Goal: Task Accomplishment & Management: Manage account settings

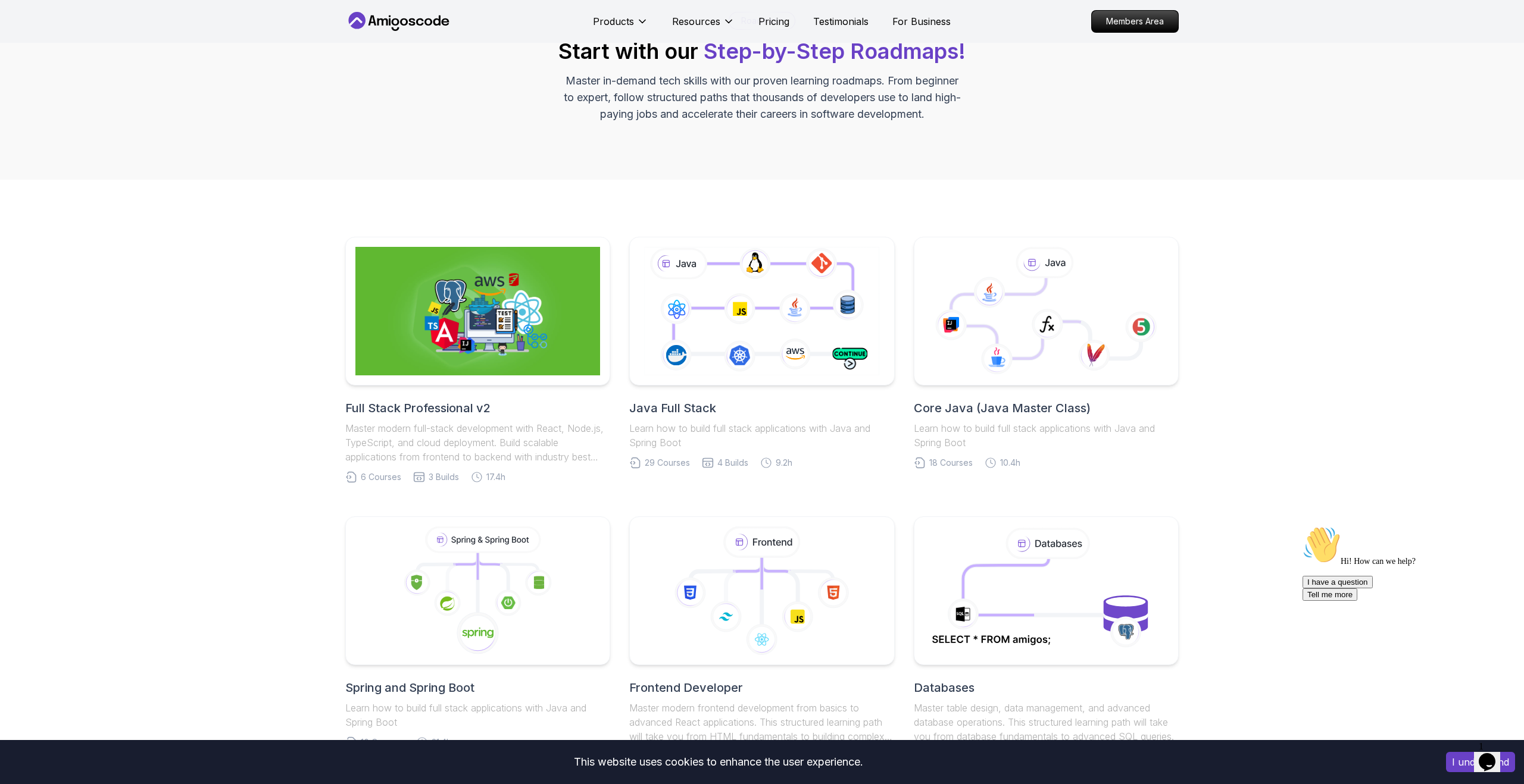
scroll to position [90, 0]
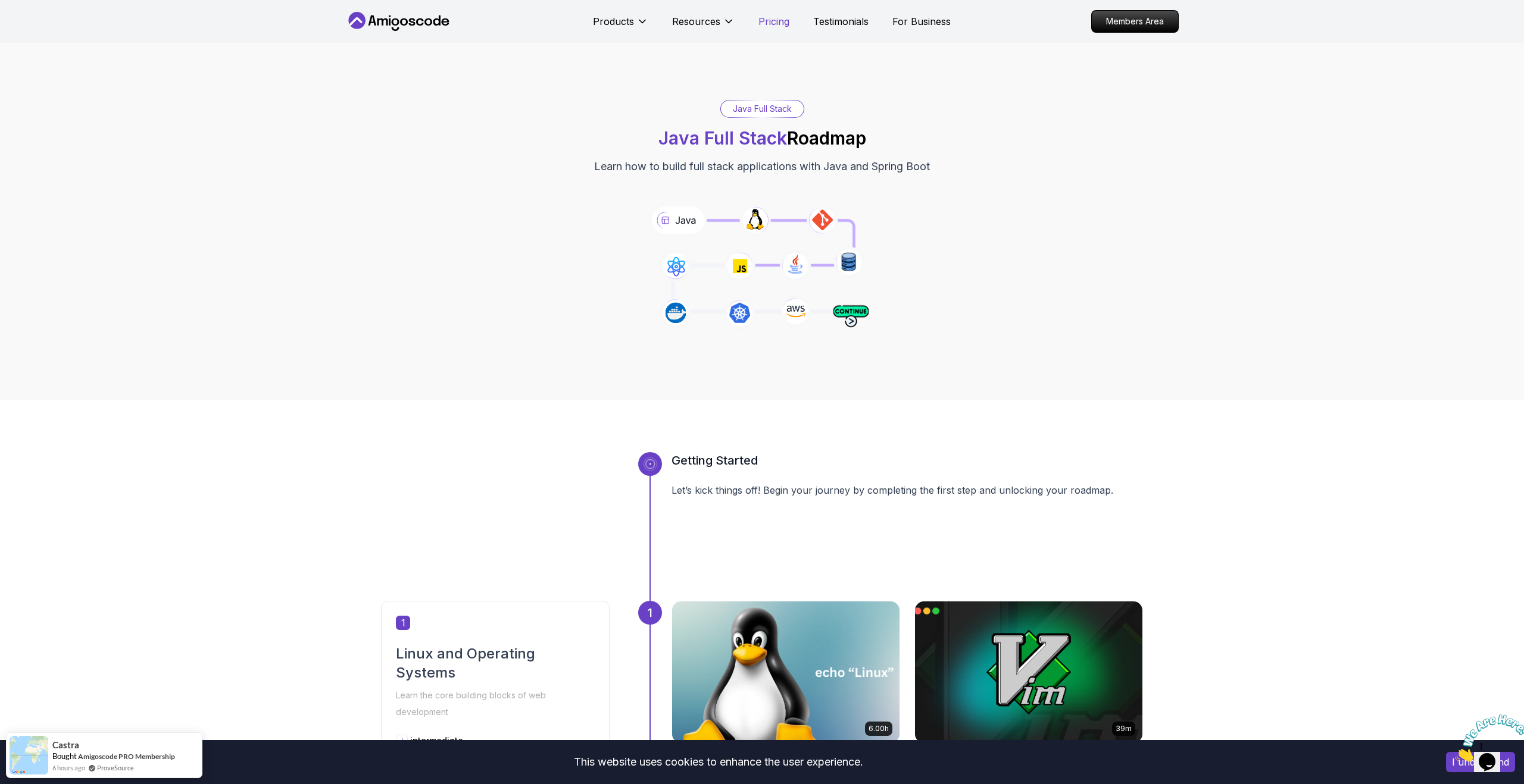
click at [773, 16] on p "Pricing" at bounding box center [774, 21] width 31 height 14
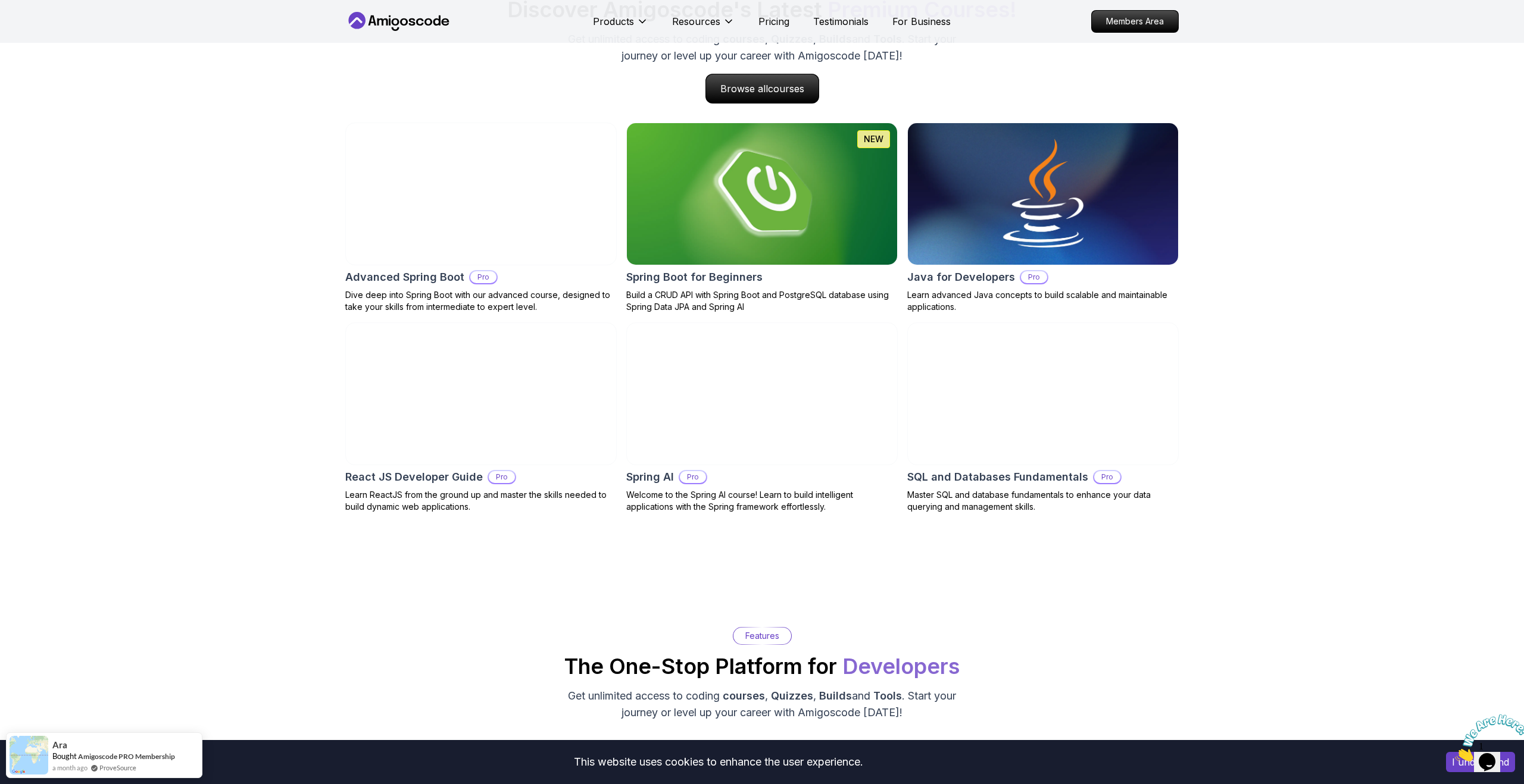
scroll to position [1187, 0]
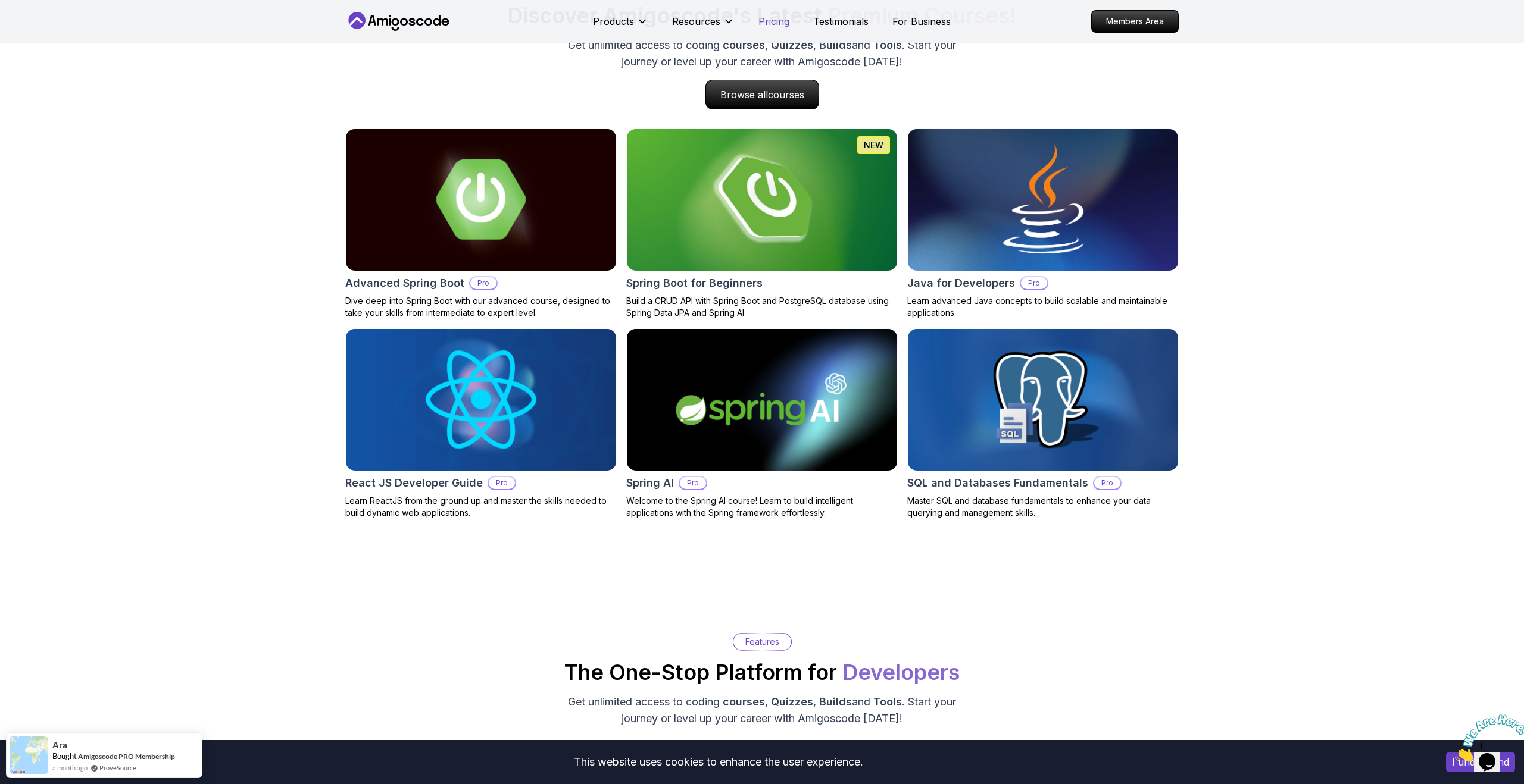
click at [782, 21] on p "Pricing" at bounding box center [774, 21] width 31 height 14
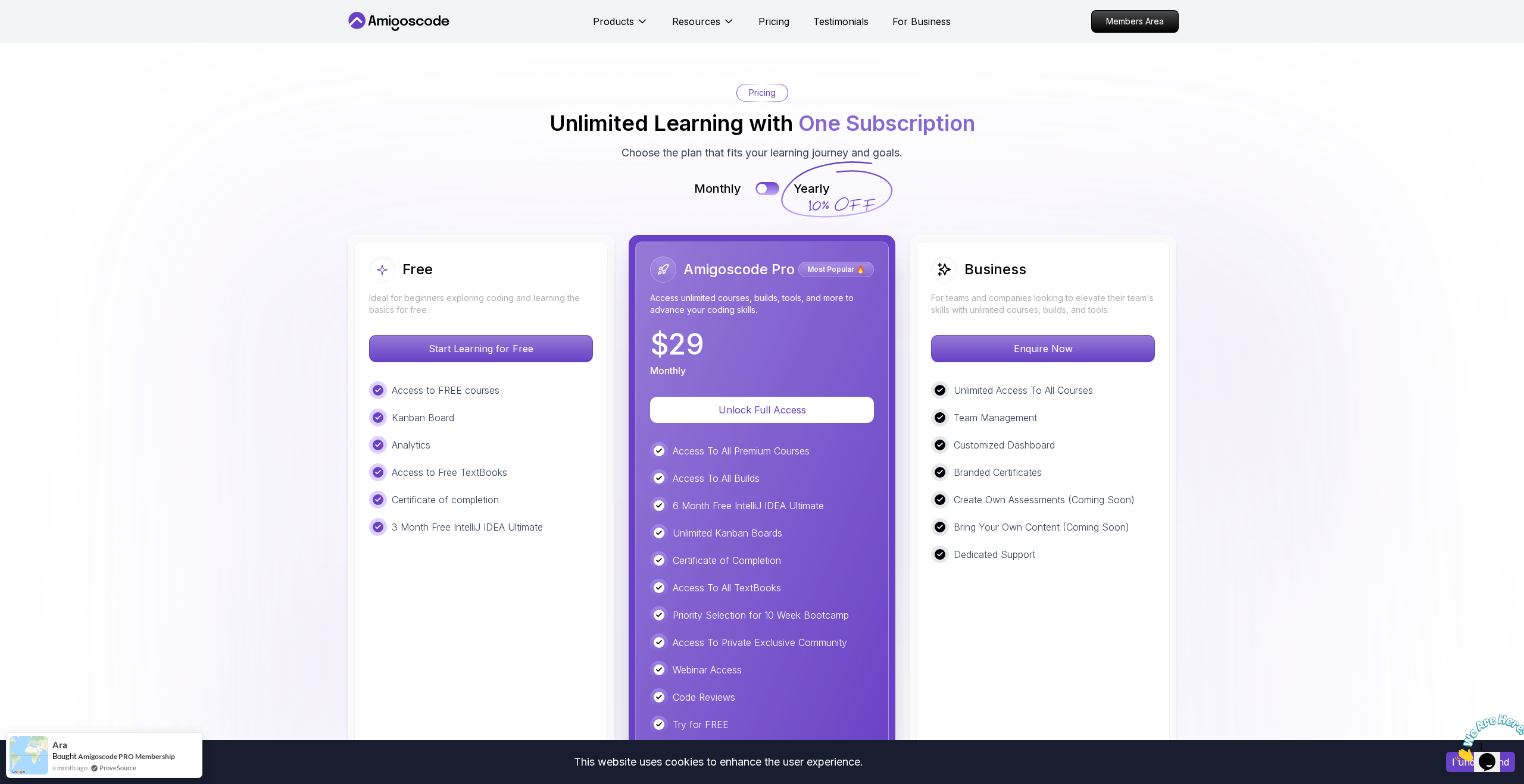
scroll to position [2500, 0]
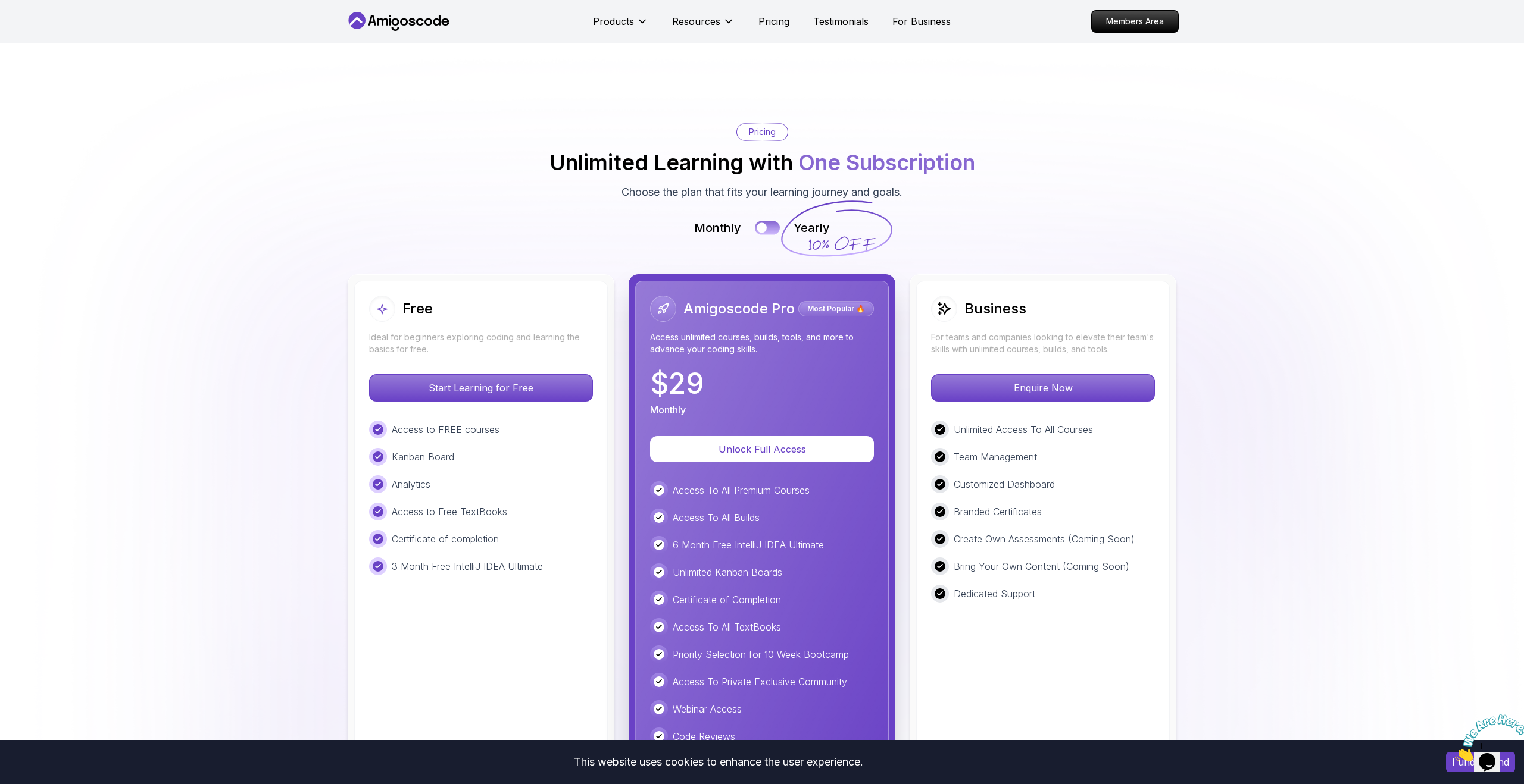
click at [771, 235] on button at bounding box center [767, 228] width 25 height 14
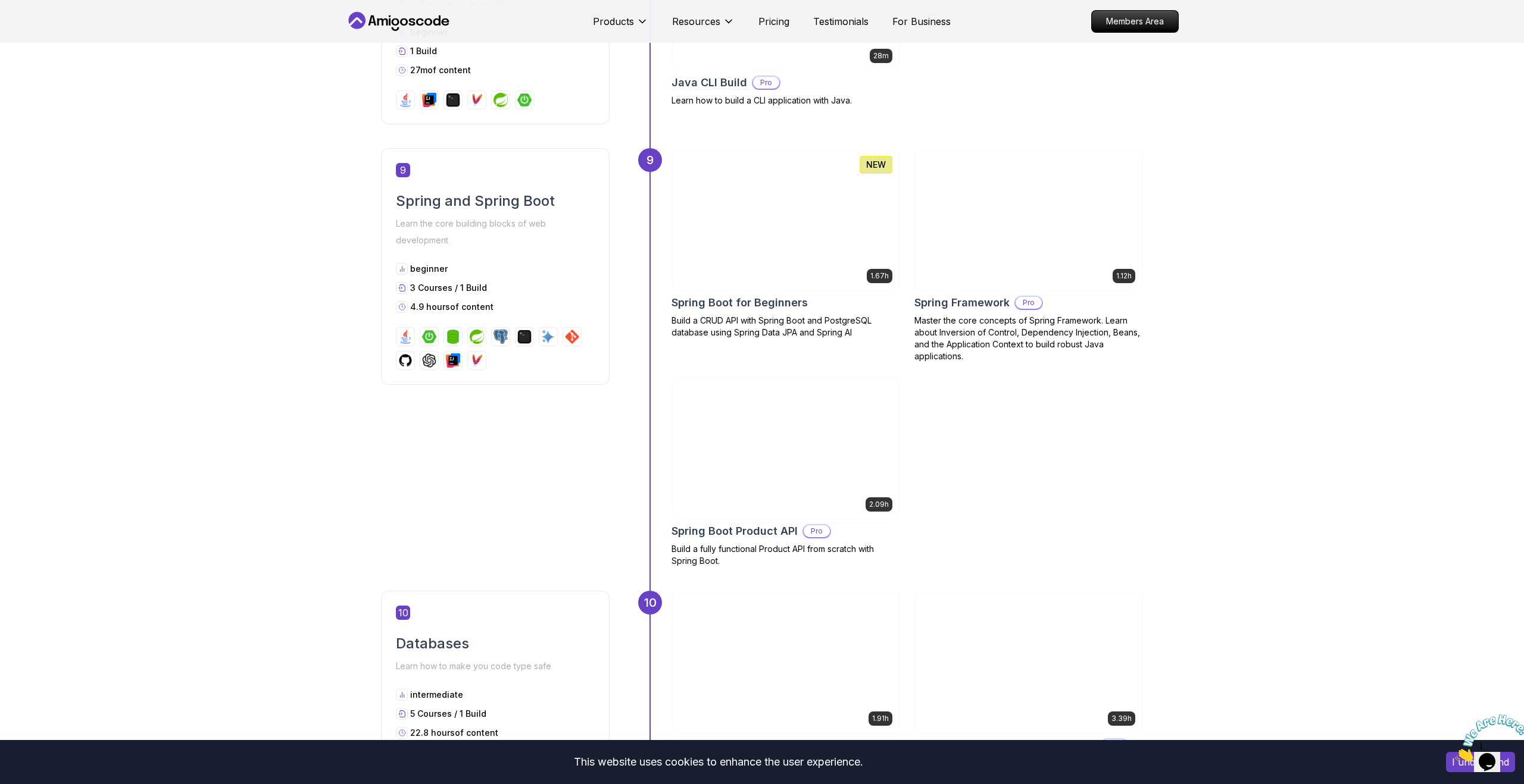
scroll to position [2383, 0]
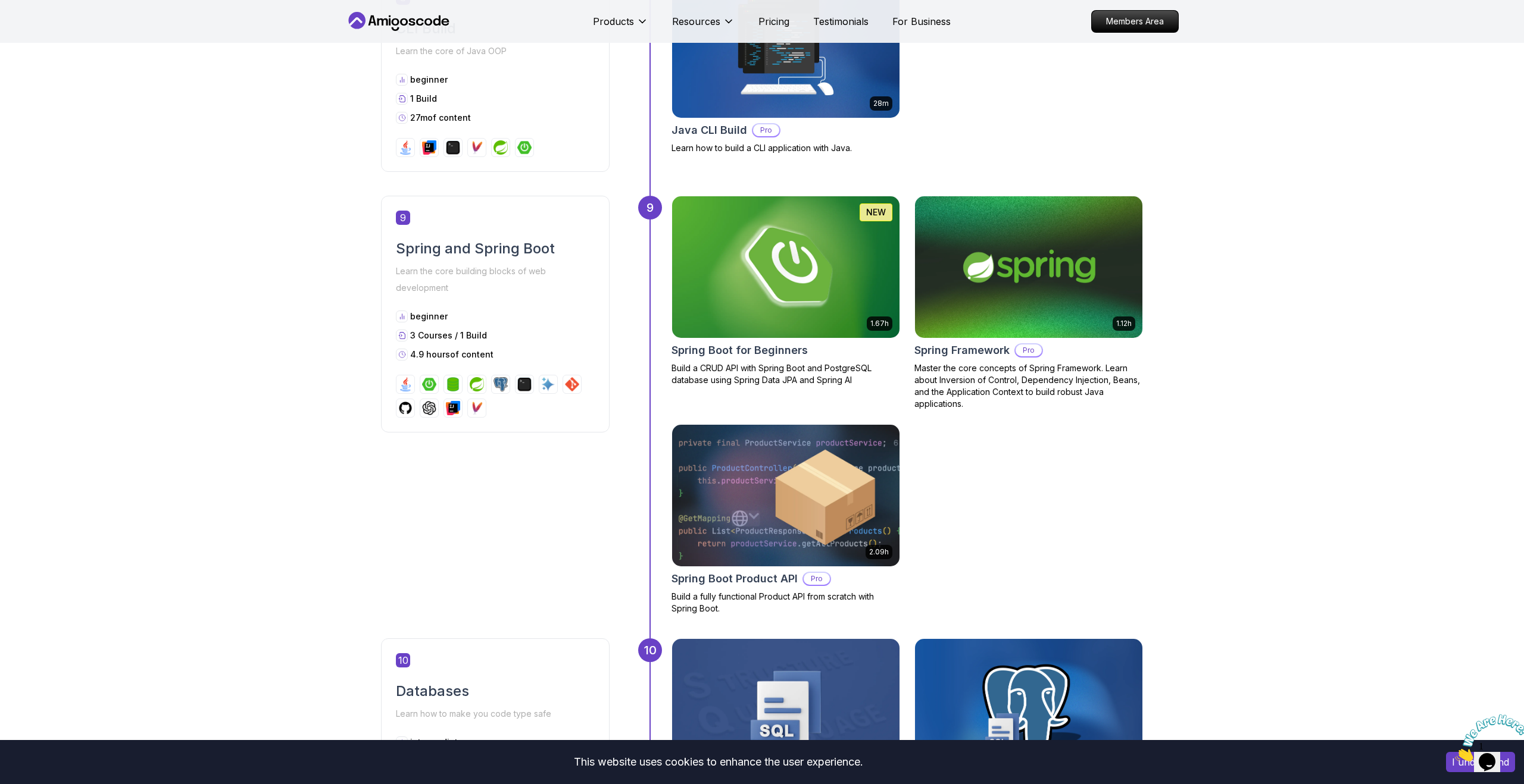
click at [1064, 432] on div "1.67h NEW Spring Boot for Beginners Build a CRUD API with Spring Boot and Postg…" at bounding box center [907, 405] width 472 height 419
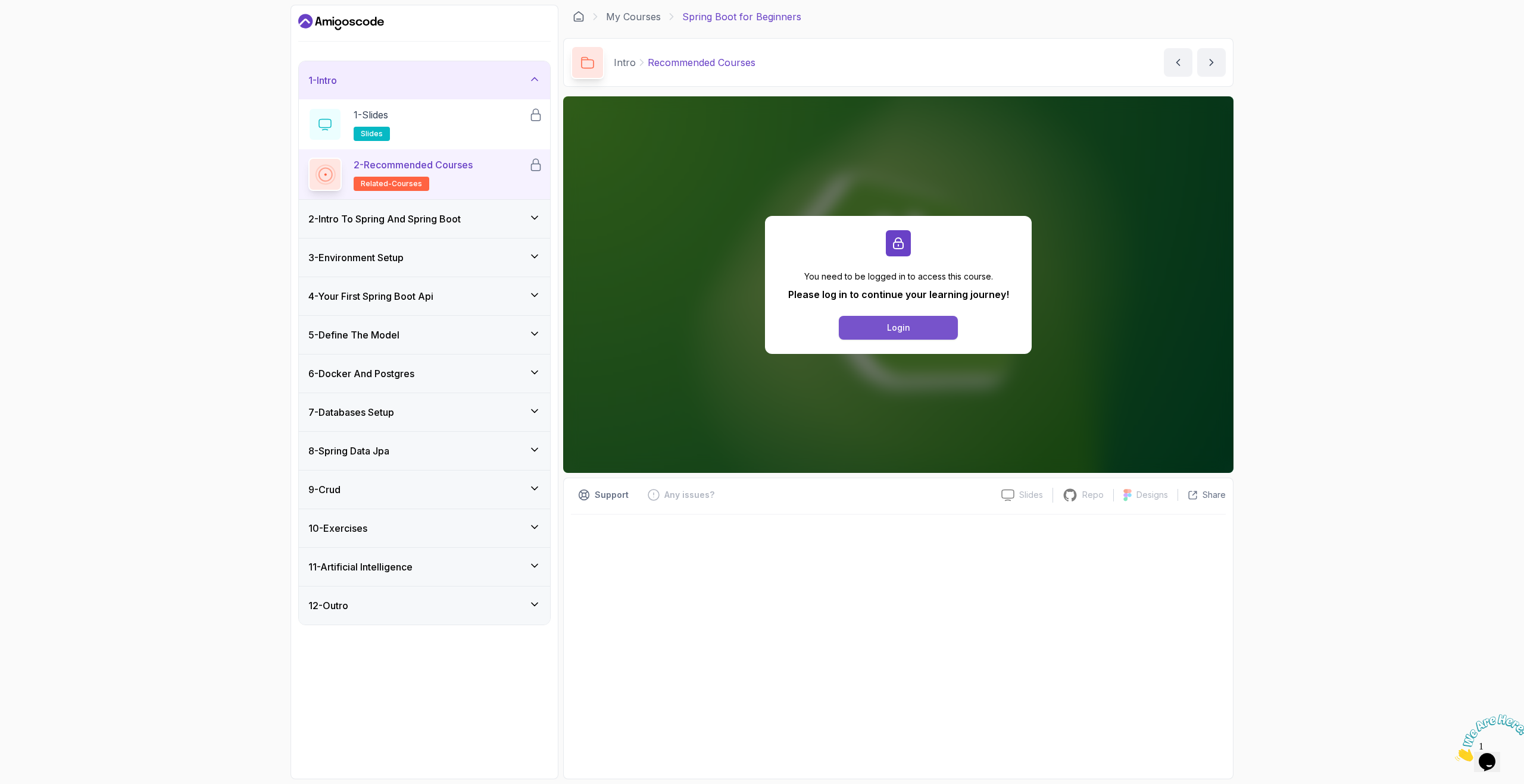
click at [896, 327] on div "Login" at bounding box center [899, 327] width 23 height 12
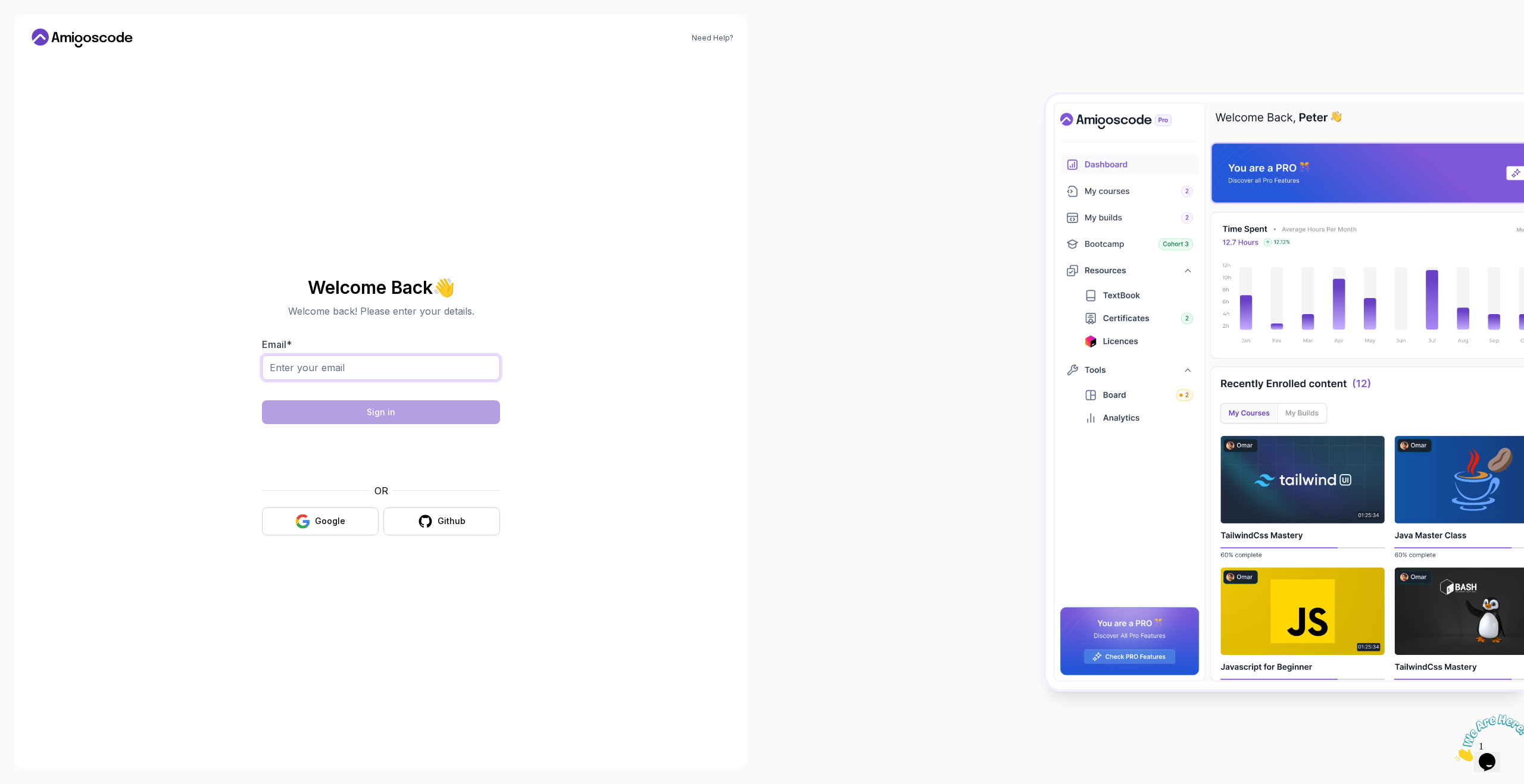
click at [425, 373] on input "Email *" at bounding box center [380, 368] width 238 height 25
type input "s"
type input "[EMAIL_ADDRESS][DOMAIN_NAME]"
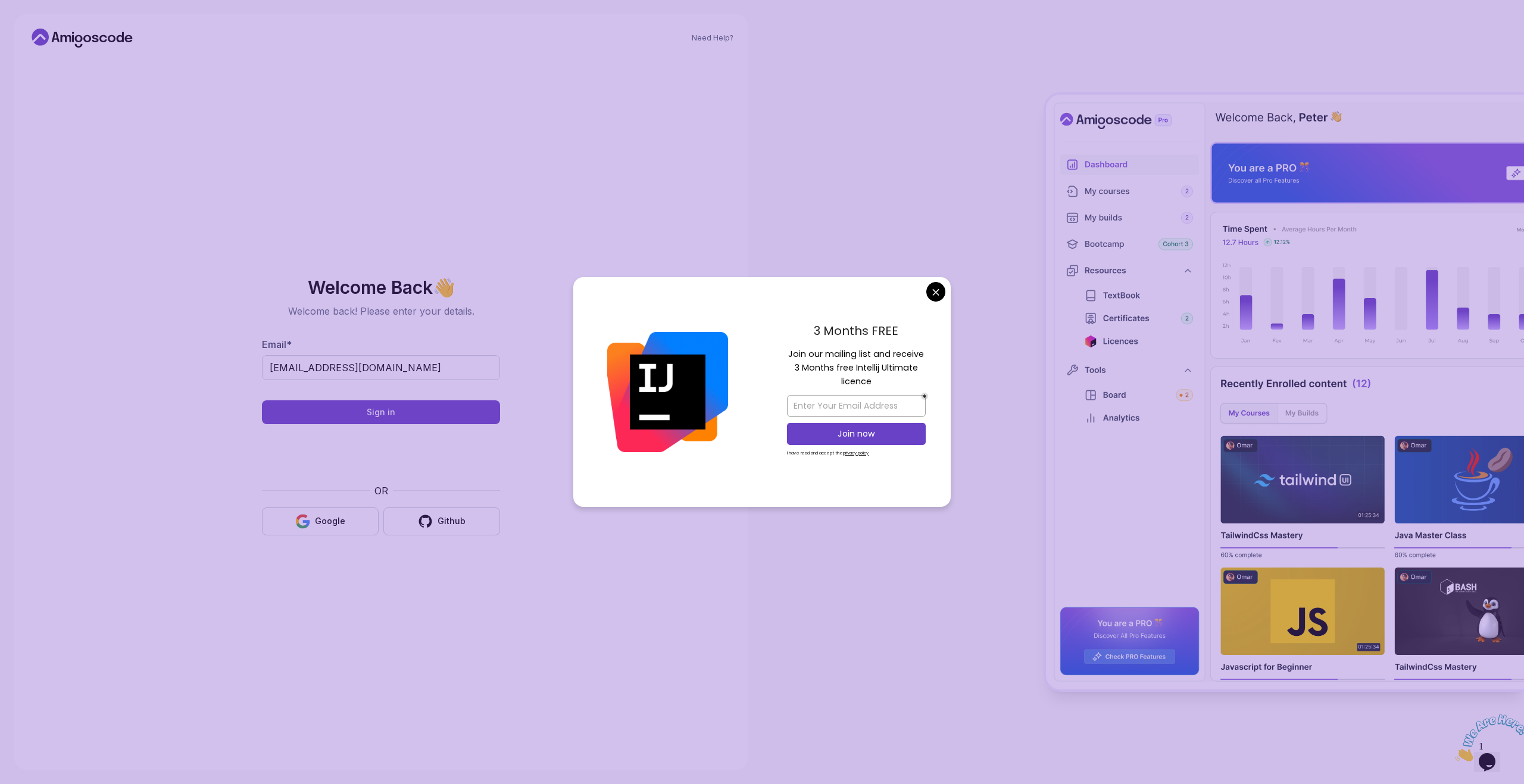
click at [935, 298] on body "Need Help? Welcome Back 👋 Welcome back! Please enter your details. Email * [EMA…" at bounding box center [762, 392] width 1524 height 784
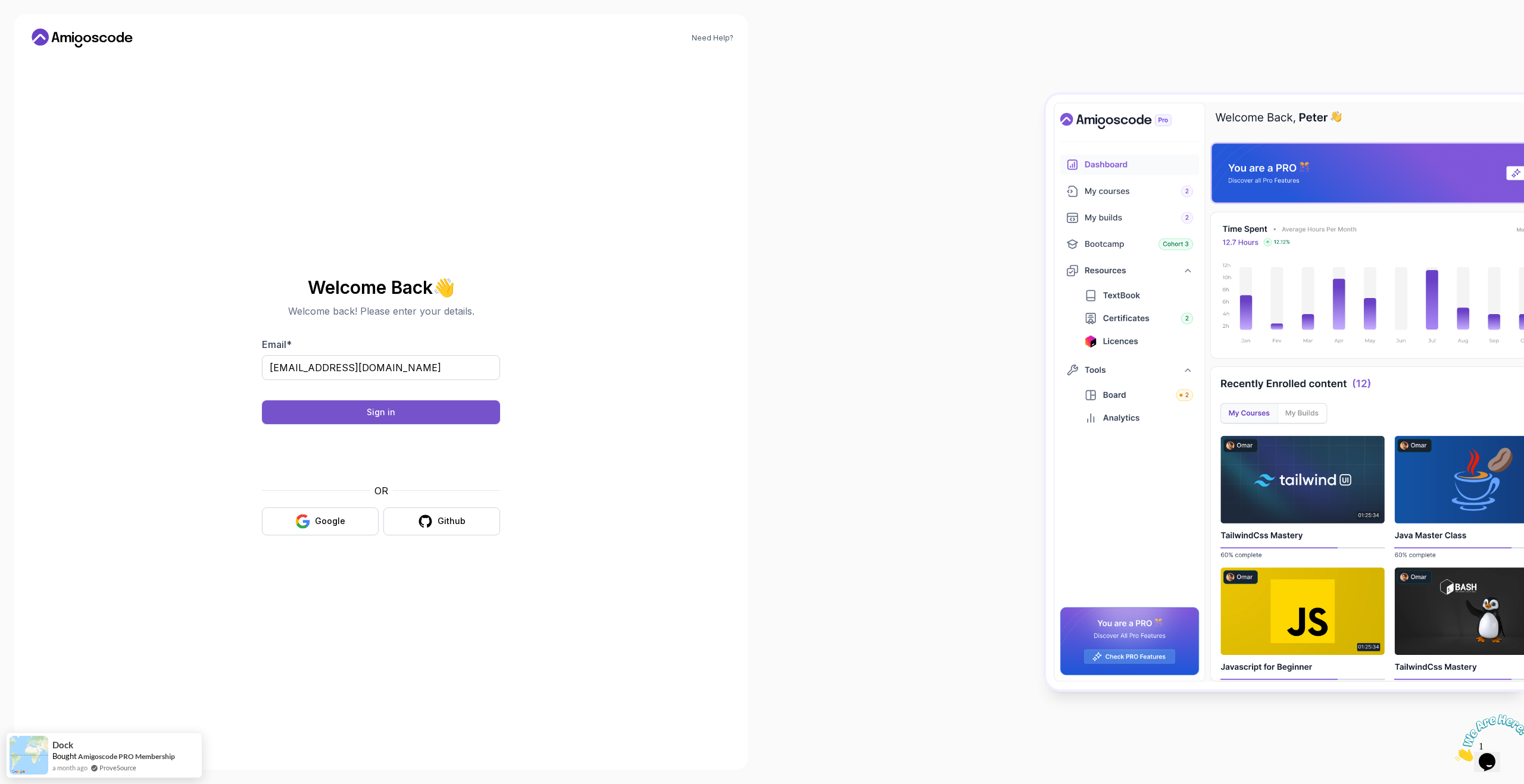
click at [437, 411] on button "Sign in" at bounding box center [380, 412] width 238 height 24
